Goal: Transaction & Acquisition: Obtain resource

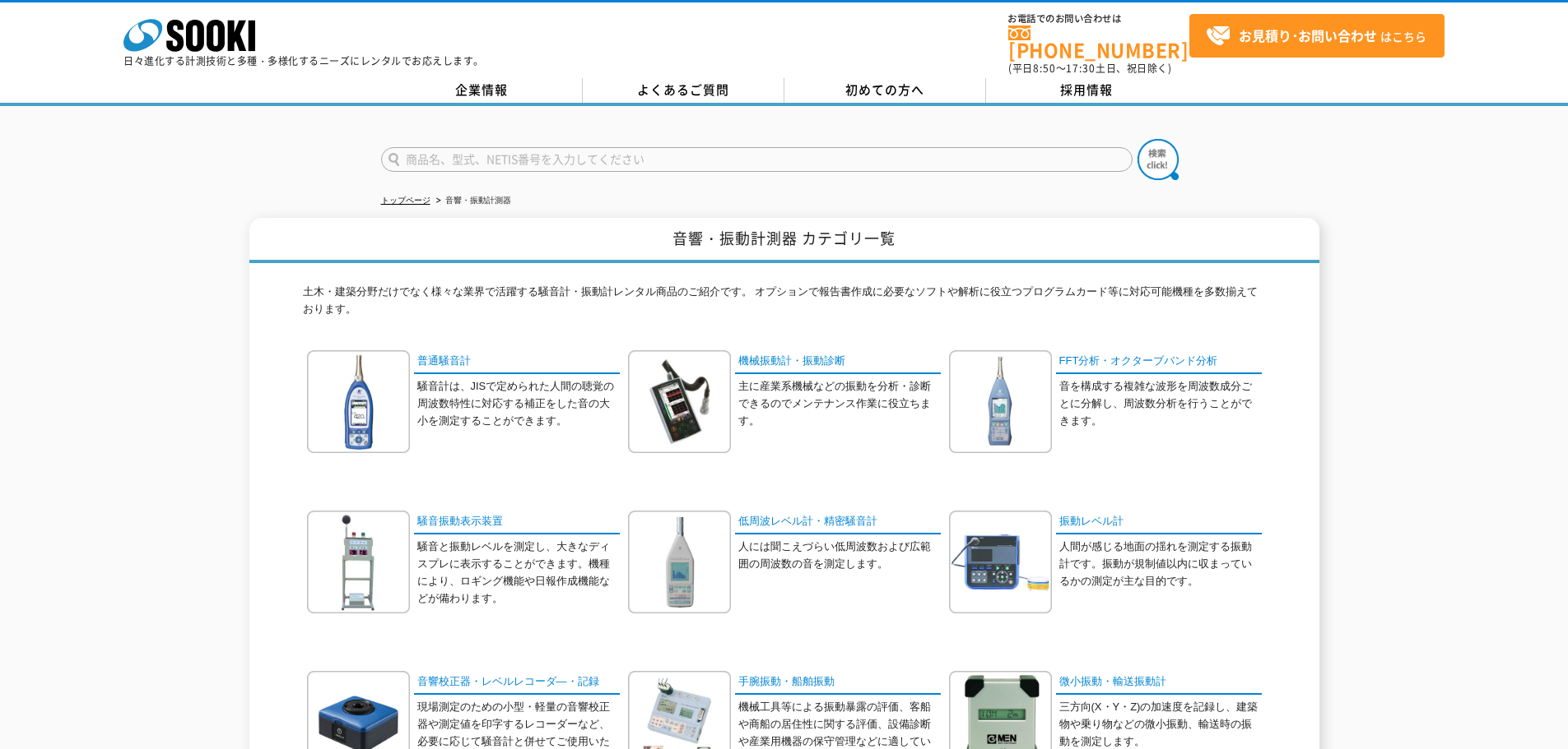
scroll to position [246, 0]
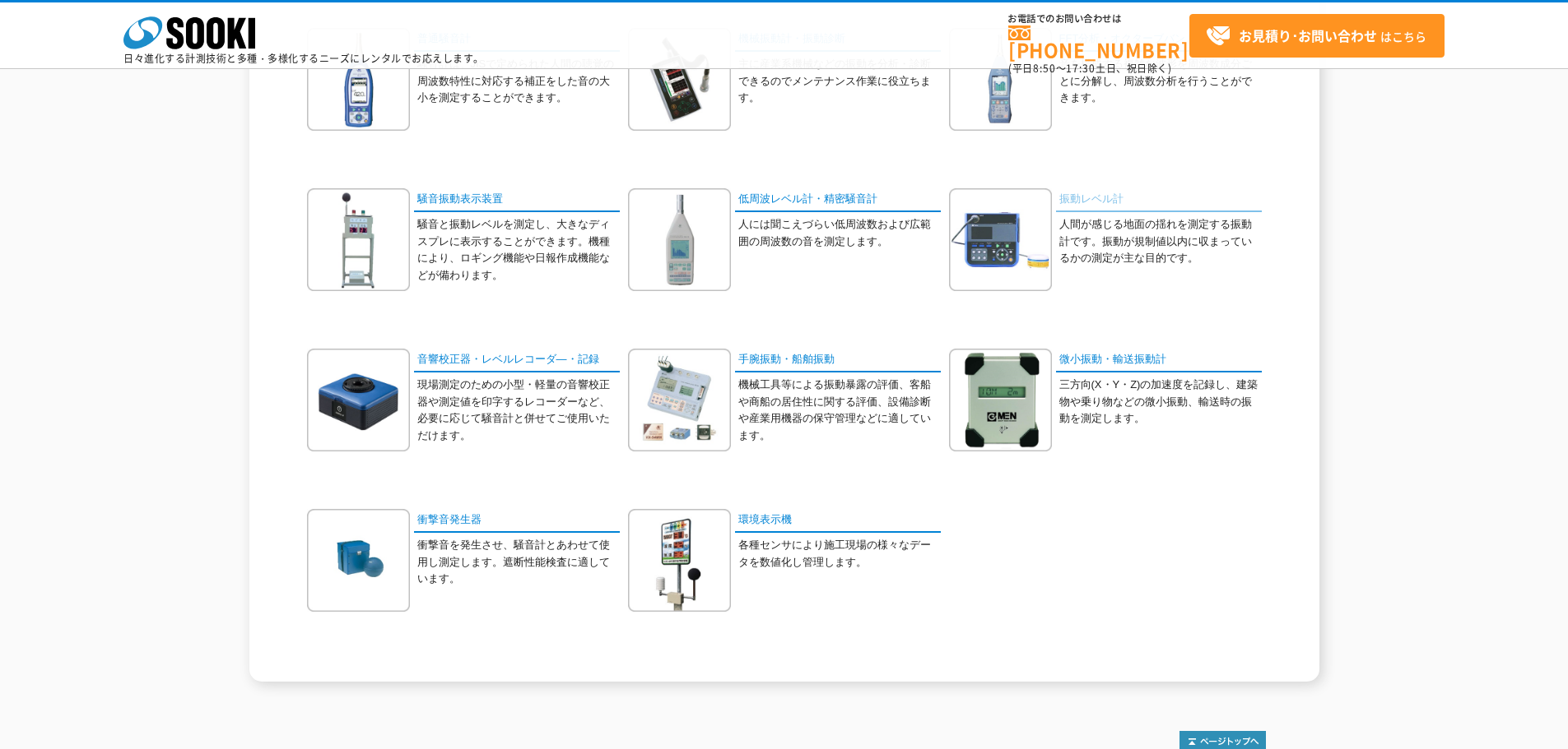
click at [1097, 201] on link "振動レベル計" at bounding box center [1159, 200] width 206 height 24
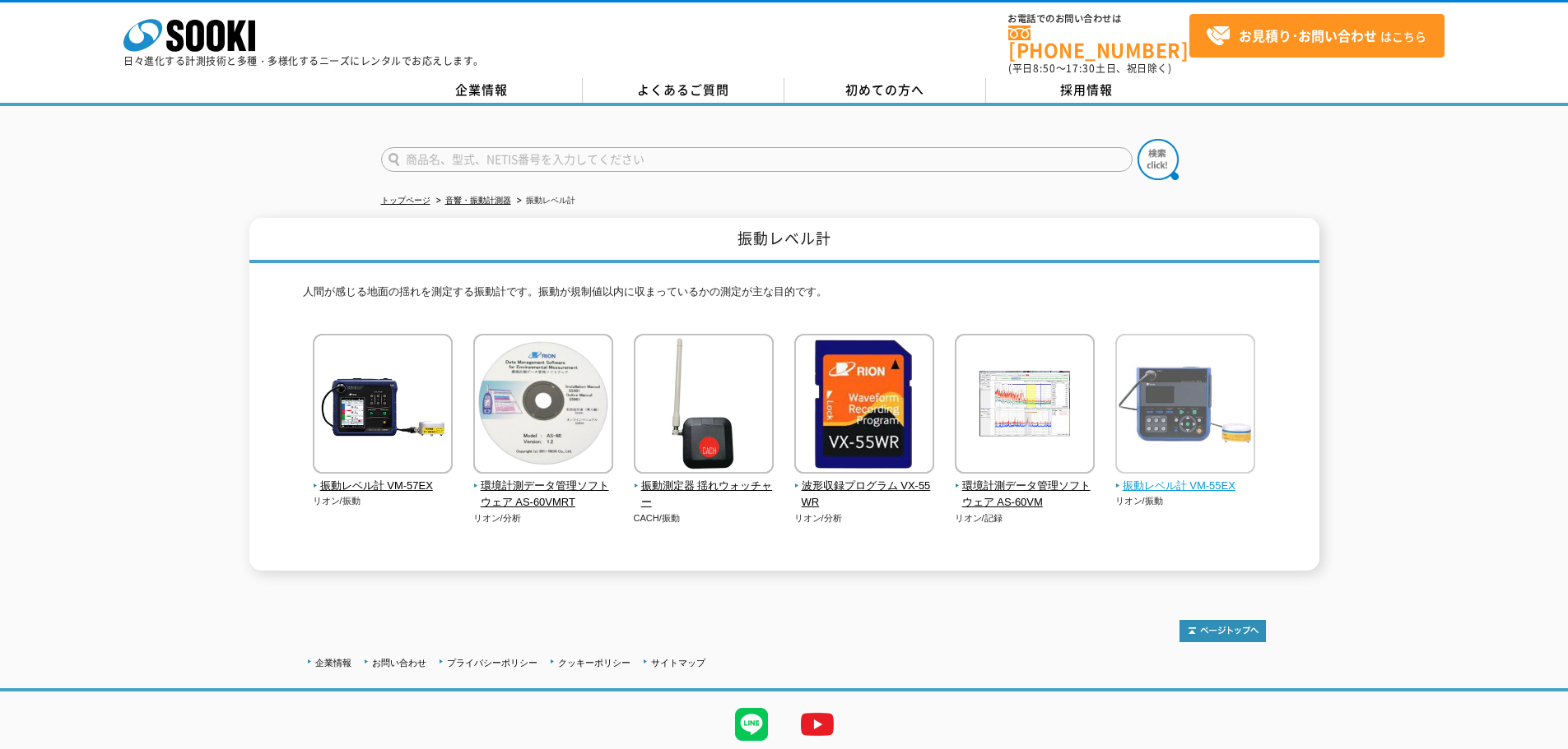
click at [1189, 478] on span "振動レベル計 VM-55EX" at bounding box center [1186, 486] width 141 height 17
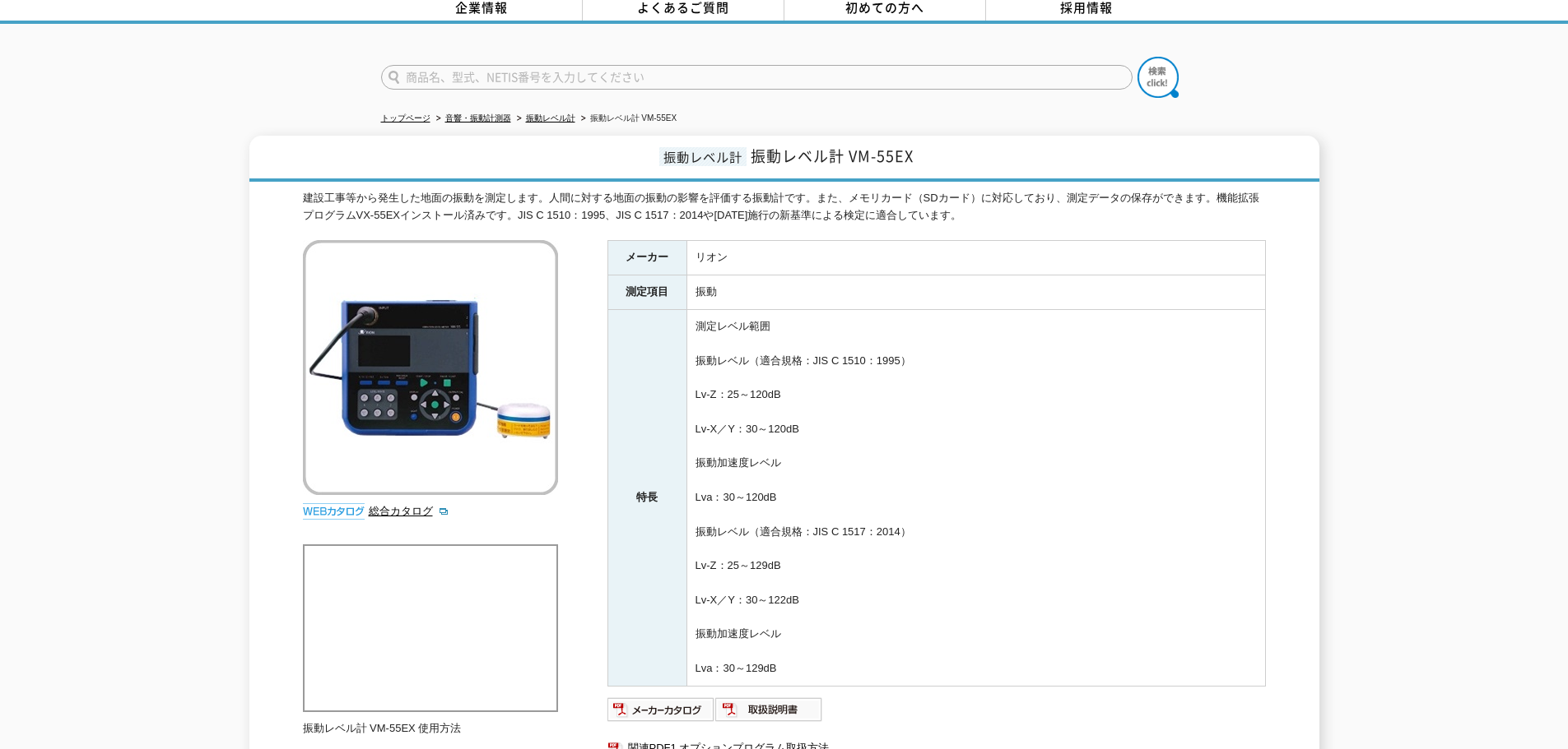
scroll to position [329, 0]
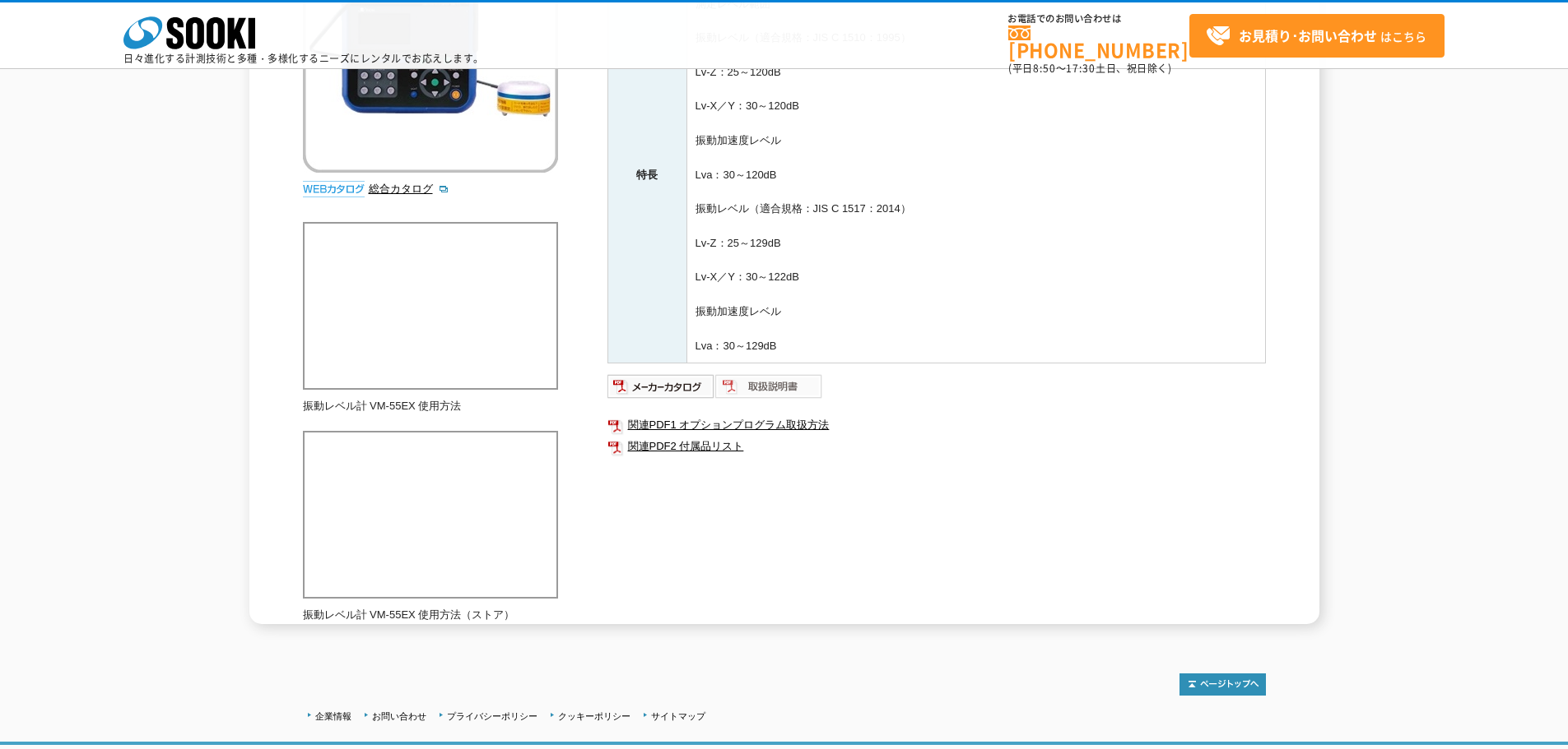
click at [744, 381] on img at bounding box center [770, 386] width 108 height 26
